Goal: Transaction & Acquisition: Purchase product/service

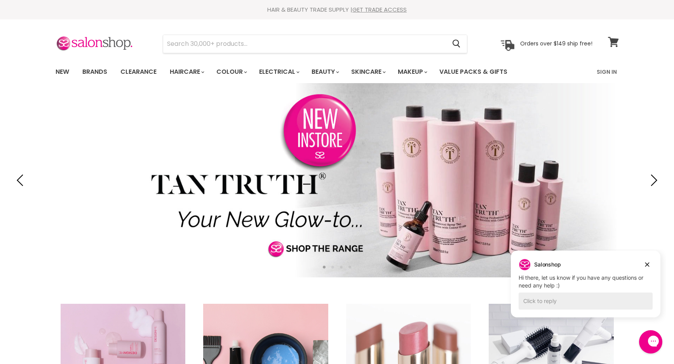
drag, startPoint x: 0, startPoint y: 0, endPoint x: 616, endPoint y: 42, distance: 617.1
click at [616, 42] on icon at bounding box center [613, 42] width 10 height 10
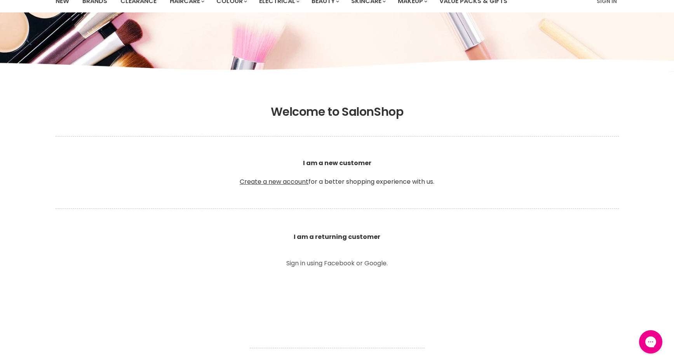
scroll to position [71, 0]
click at [330, 265] on p "Sign in using Facebook or Google." at bounding box center [337, 263] width 175 height 6
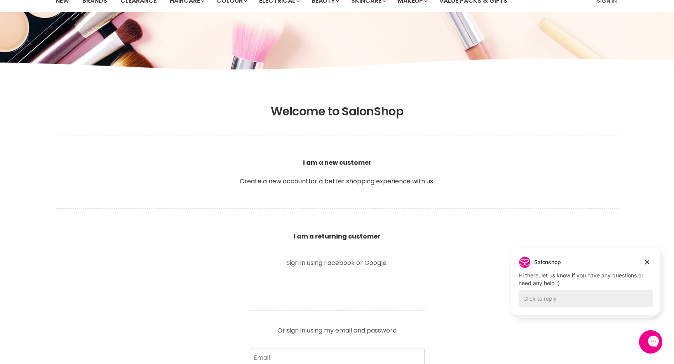
scroll to position [0, 0]
click at [300, 263] on p "Sign in using Facebook or Google." at bounding box center [337, 263] width 175 height 6
drag, startPoint x: 642, startPoint y: 263, endPoint x: 650, endPoint y: 239, distance: 24.6
click at [642, 263] on button "Dismiss campaign" at bounding box center [647, 262] width 11 height 11
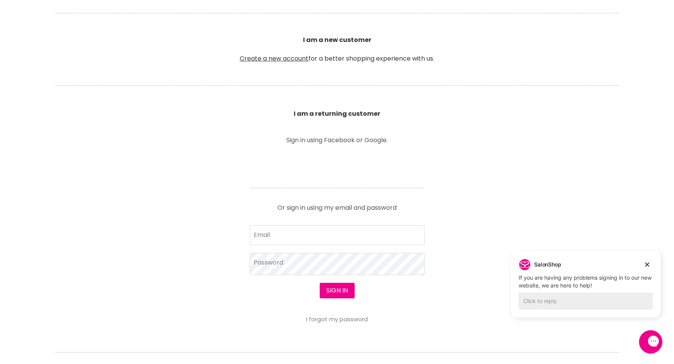
scroll to position [198, 0]
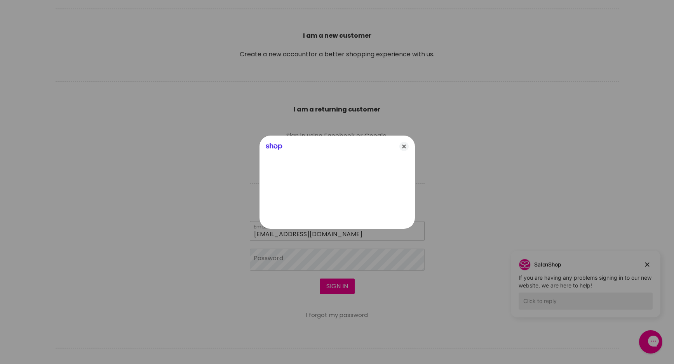
type input "han-nah01@hotmail.com"
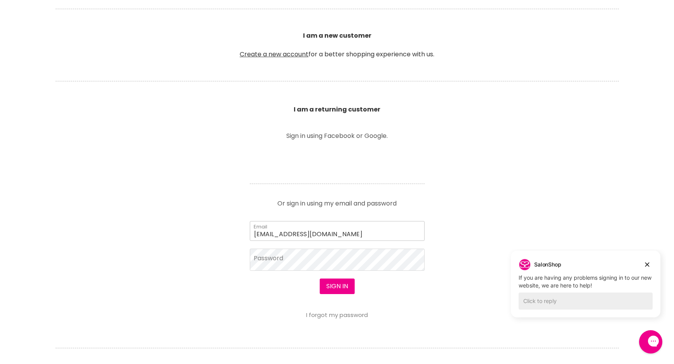
click at [302, 240] on input "han-nah01@hotmail.com" at bounding box center [337, 230] width 175 height 19
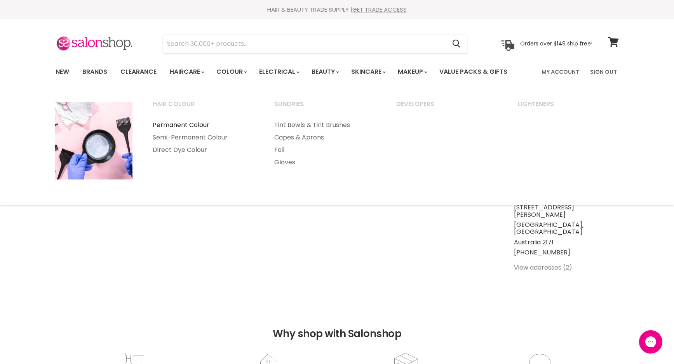
click at [193, 126] on link "Permanent Colour" at bounding box center [203, 125] width 120 height 12
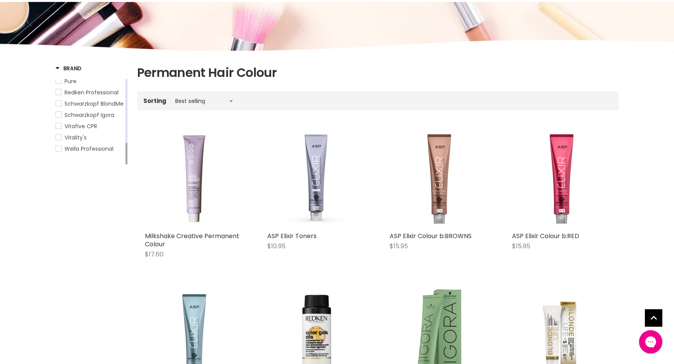
scroll to position [80, 0]
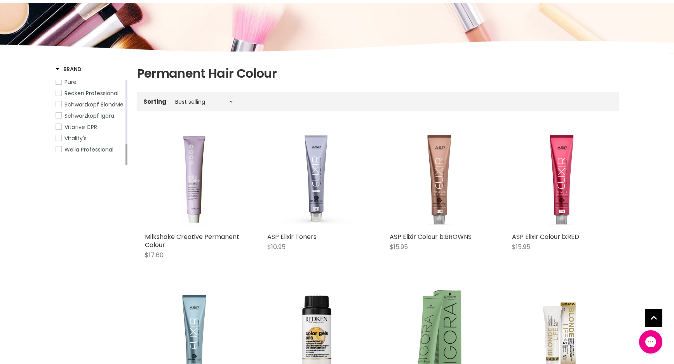
click at [58, 152] on span "Wella Professional" at bounding box center [58, 148] width 5 height 5
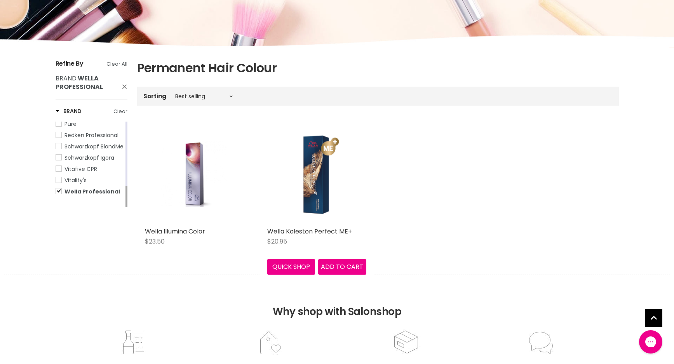
scroll to position [128, 0]
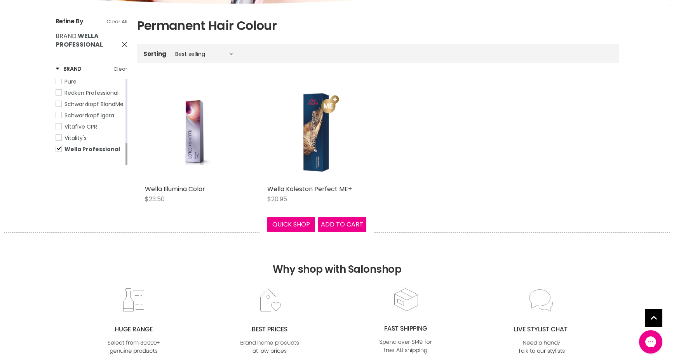
click at [325, 121] on img "Main content" at bounding box center [316, 131] width 99 height 99
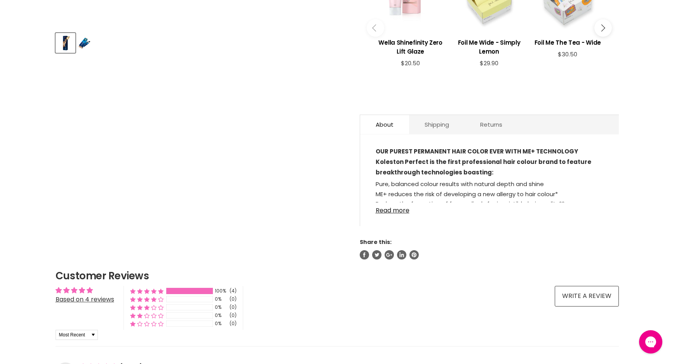
scroll to position [361, 0]
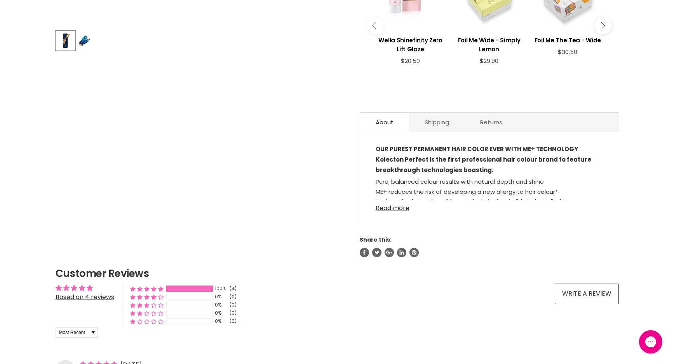
click at [402, 203] on link "Read more" at bounding box center [490, 206] width 228 height 12
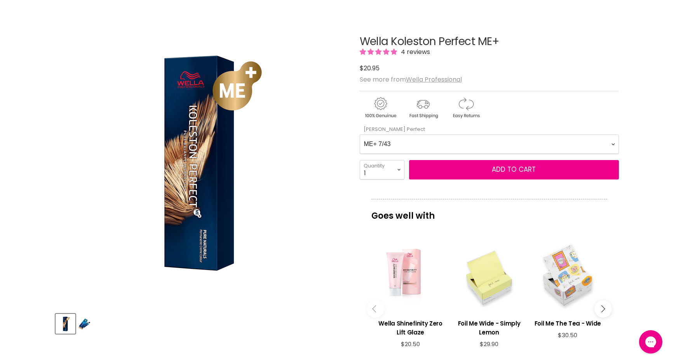
scroll to position [77, 0]
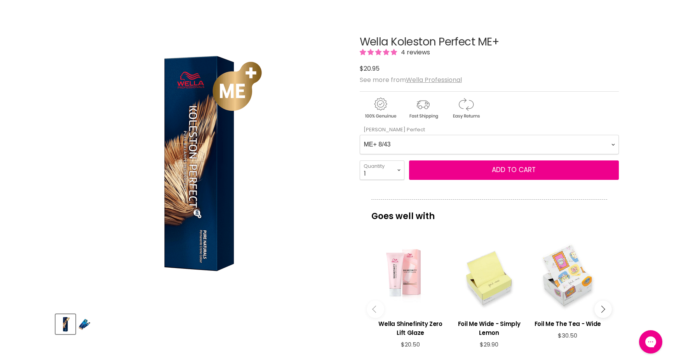
select Perfect-0-0 "ME+ 7/43"
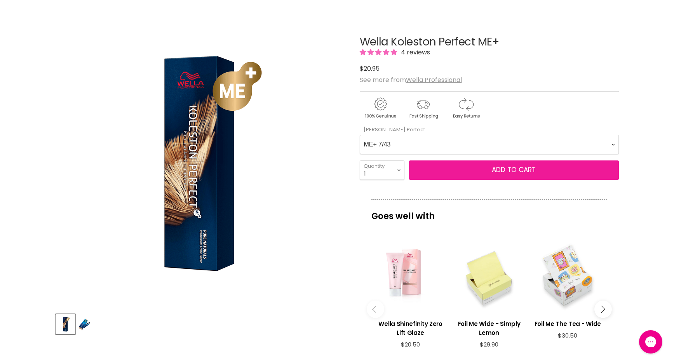
click at [508, 174] on span "Add to cart" at bounding box center [514, 169] width 44 height 9
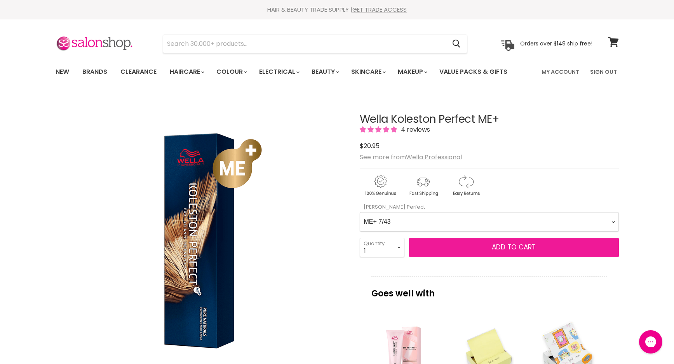
scroll to position [0, 0]
click at [508, 244] on span "Add to cart" at bounding box center [514, 246] width 44 height 9
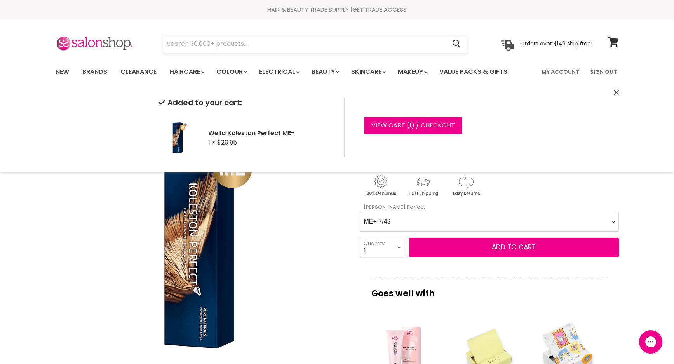
click at [219, 47] on input "Search" at bounding box center [304, 44] width 283 height 18
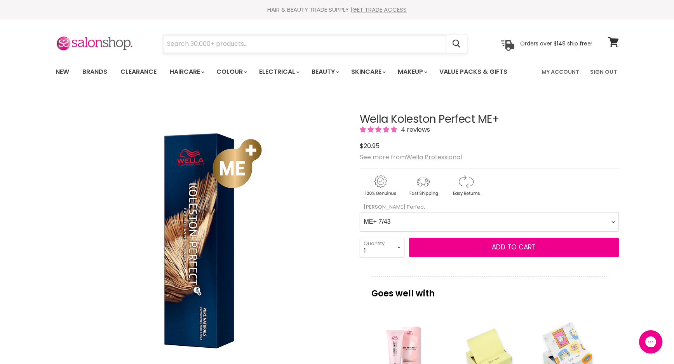
click at [249, 44] on input "Search" at bounding box center [304, 44] width 283 height 18
type input "q"
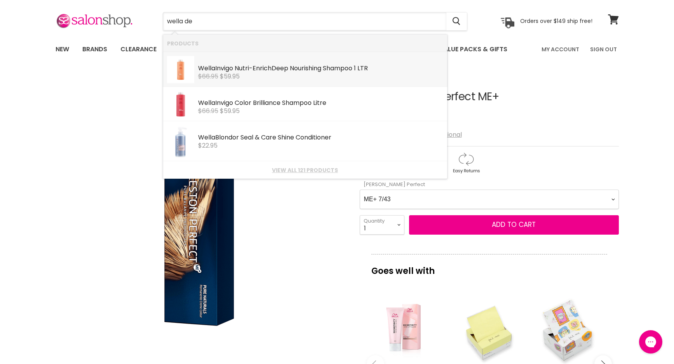
scroll to position [22, 0]
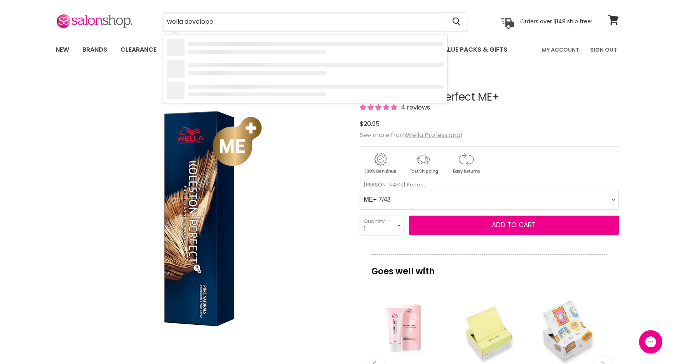
type input "wella developer"
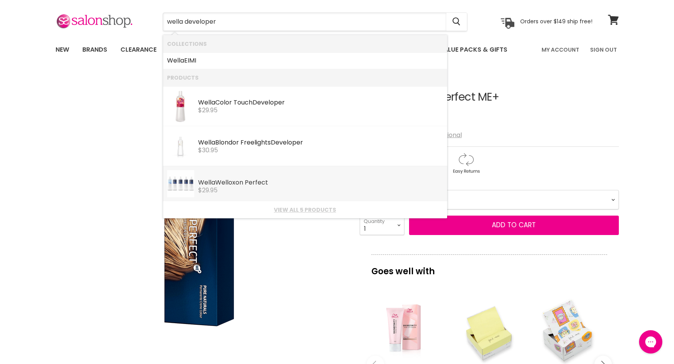
click at [266, 181] on div "Wella Welloxon Perfect" at bounding box center [320, 183] width 245 height 8
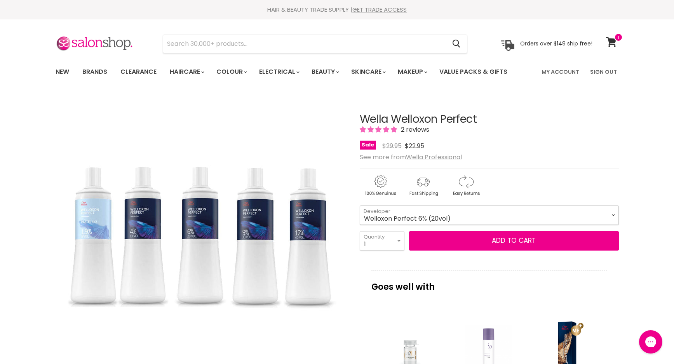
select select "Welloxon Perfect 6% (20vol)"
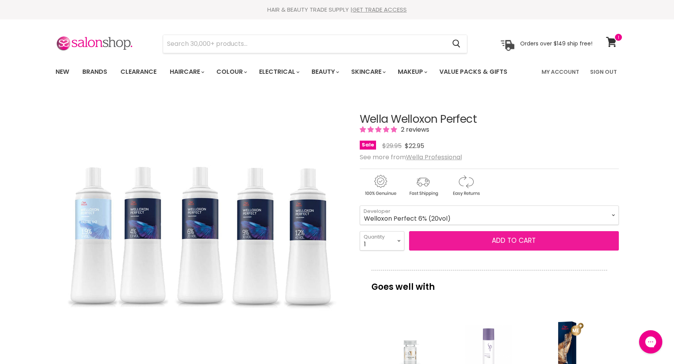
click at [475, 242] on button "Add to cart" at bounding box center [514, 240] width 210 height 19
click at [511, 239] on button "Add to cart" at bounding box center [514, 240] width 210 height 19
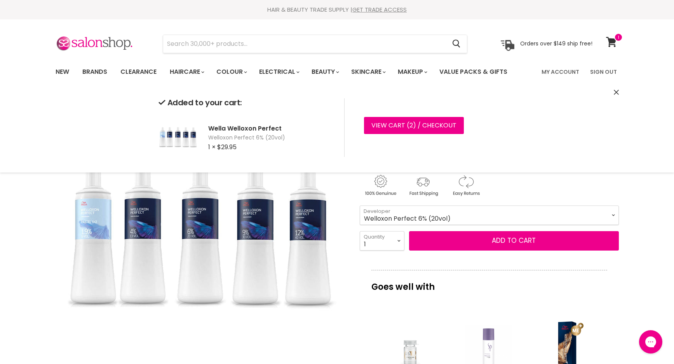
click at [616, 92] on icon "Close" at bounding box center [616, 92] width 5 height 5
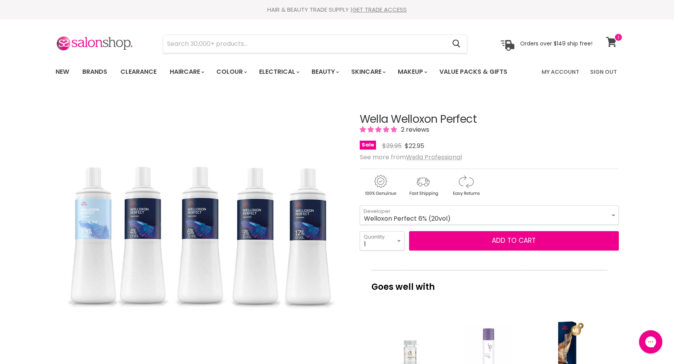
click at [613, 40] on icon at bounding box center [611, 42] width 10 height 10
